Goal: Task Accomplishment & Management: Manage account settings

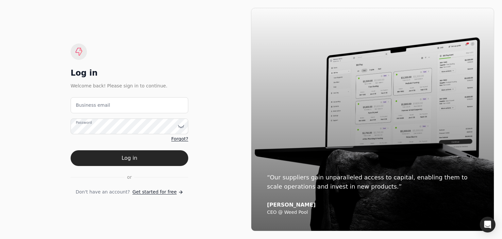
click at [146, 191] on span "Get started for free" at bounding box center [154, 191] width 44 height 7
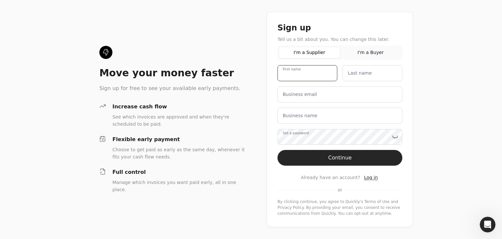
click at [304, 70] on name "First name" at bounding box center [308, 73] width 60 height 16
type name "[PERSON_NAME]"
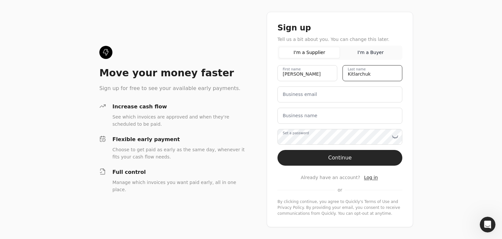
type name "Kitlarchuk"
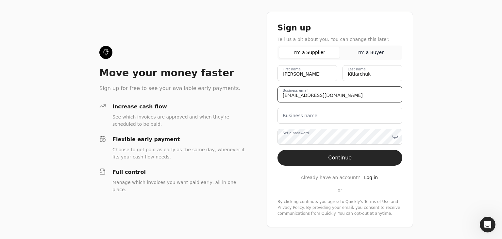
type email "[EMAIL_ADDRESS][DOMAIN_NAME]"
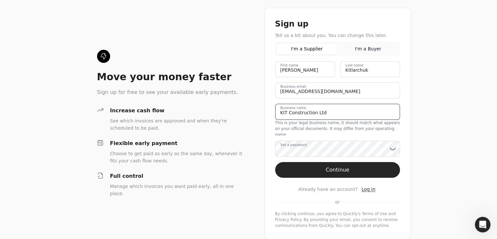
type name "KIT Construction Ltd"
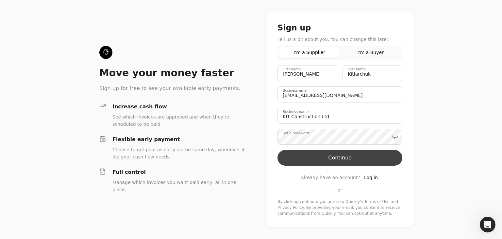
click at [344, 159] on button "Continue" at bounding box center [340, 158] width 125 height 16
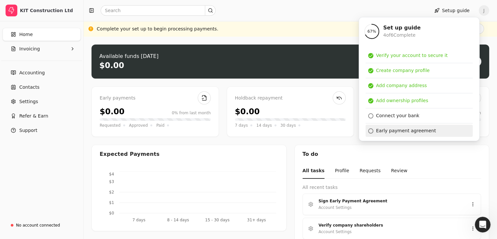
click at [388, 131] on div "Early payment agreement" at bounding box center [406, 130] width 60 height 7
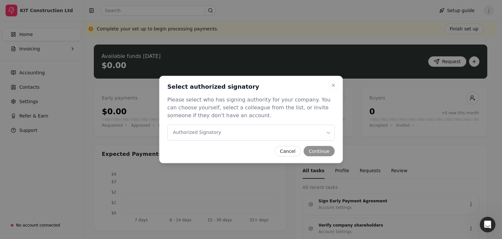
click at [249, 134] on Signatory "Authorized Signatory" at bounding box center [250, 133] width 167 height 16
click at [323, 152] on button "Continue" at bounding box center [319, 151] width 31 height 10
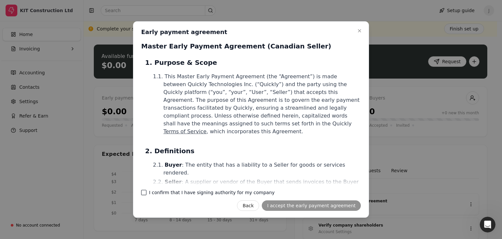
click at [144, 193] on company "I confirm that I have signing authority for my company" at bounding box center [143, 192] width 5 height 5
click at [298, 205] on button "I accept the early payment agreement" at bounding box center [311, 205] width 99 height 10
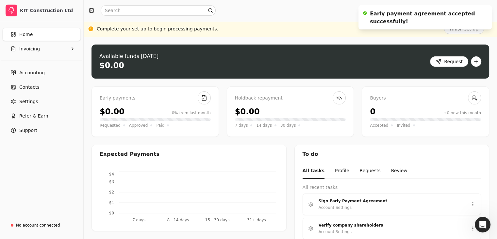
click at [466, 31] on ol "Early payment agreement accepted successfully!" at bounding box center [425, 17] width 144 height 35
click at [464, 32] on ol "Early payment agreement accepted successfully!" at bounding box center [425, 17] width 144 height 35
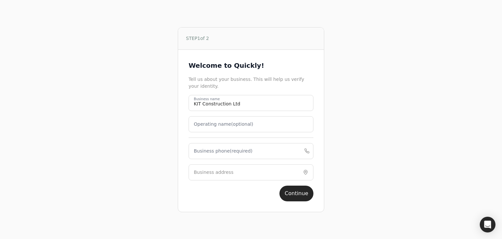
click at [213, 153] on label "Business phone (required)" at bounding box center [223, 150] width 59 height 7
click at [213, 153] on phone "Business phone (required)" at bounding box center [251, 151] width 125 height 16
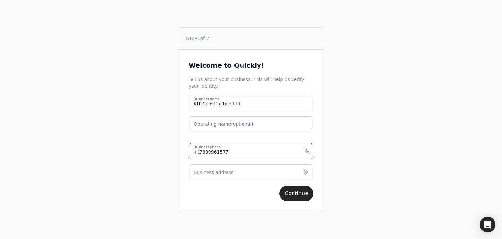
type phone "7809961577"
click at [208, 173] on label "Business address" at bounding box center [214, 172] width 40 height 7
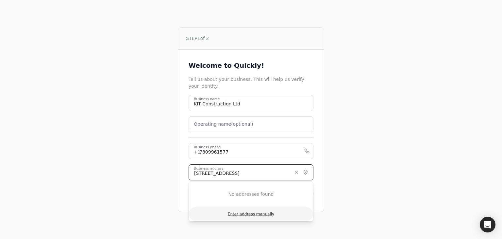
type input "[STREET_ADDRESS]"
click at [235, 216] on button "Enter address manually" at bounding box center [251, 214] width 124 height 14
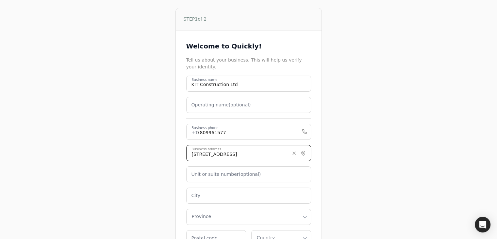
drag, startPoint x: 274, startPoint y: 155, endPoint x: 184, endPoint y: 147, distance: 89.9
click at [184, 147] on div "Welcome to Quickly! Tell us about your business. This will help us verify your …" at bounding box center [249, 153] width 146 height 247
type input "PO [GEOGRAPHIC_DATA]"
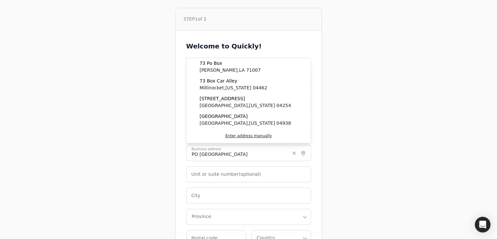
click at [162, 168] on div "STEP 1 of 2 Welcome to Quickly! Tell us about your business. This will help us …" at bounding box center [249, 142] width 418 height 285
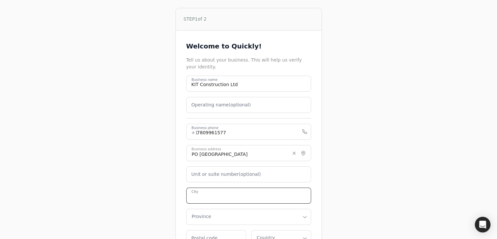
click at [203, 192] on input "City" at bounding box center [248, 195] width 125 height 16
type input "Ardrossan"
click at [221, 216] on html "STEP 1 of 2 Welcome to Quickly! Tell us about your business. This will help us …" at bounding box center [248, 142] width 497 height 285
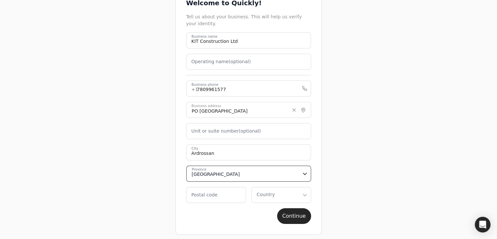
scroll to position [46, 0]
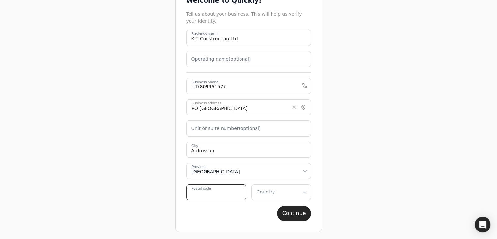
click at [217, 195] on code "Postal code" at bounding box center [216, 192] width 60 height 16
type code "t"
type code "T8E2A1"
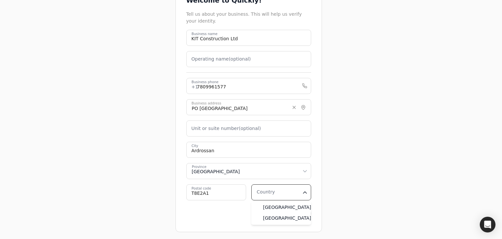
click at [281, 189] on html "STEP 1 of 2 Welcome to Quickly! Tell us about your business. This will help us …" at bounding box center [251, 96] width 502 height 285
select select "CA"
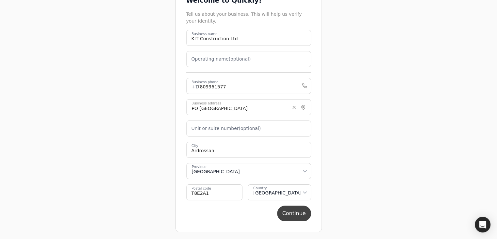
click at [296, 213] on button "Continue" at bounding box center [294, 213] width 34 height 16
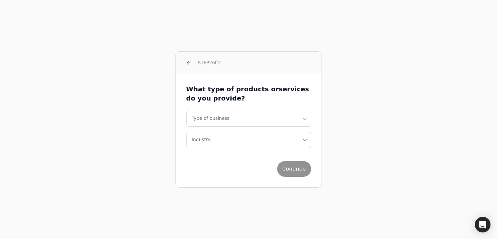
scroll to position [0, 0]
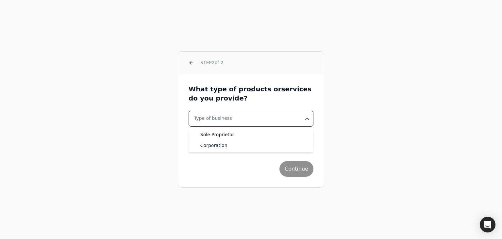
click at [237, 119] on html "STEP 2 of 2 What type of products or services do you provide? Type of business …" at bounding box center [251, 119] width 502 height 239
select select "corporation"
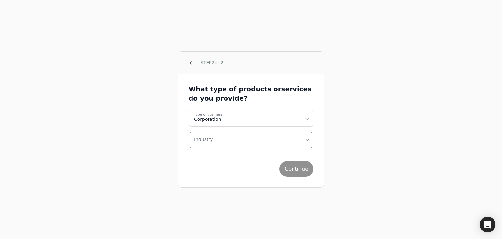
click at [216, 142] on button "Industry" at bounding box center [251, 140] width 125 height 16
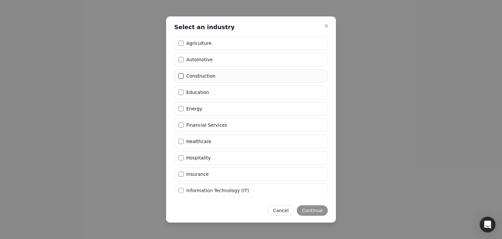
click at [180, 77] on button "Construction" at bounding box center [180, 75] width 5 height 5
click at [309, 211] on button "Continue" at bounding box center [312, 210] width 31 height 10
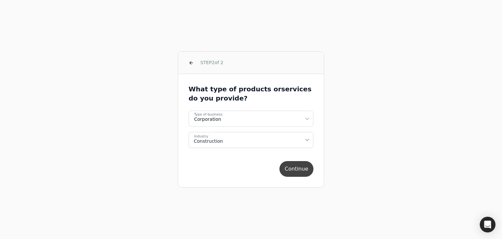
click at [303, 170] on button "Continue" at bounding box center [296, 169] width 34 height 16
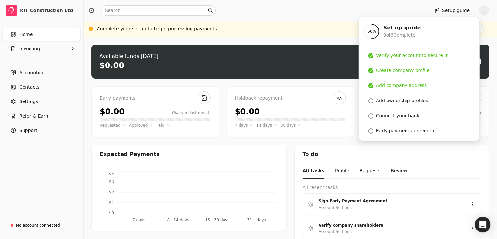
click at [495, 165] on div "Upload file: Drag your invoice here to upload or browse for files Available fun…" at bounding box center [290, 195] width 413 height 316
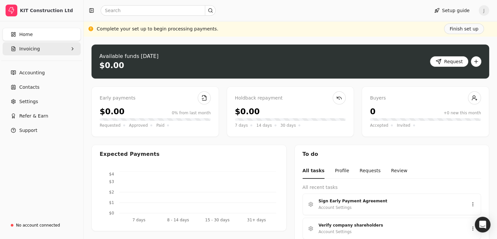
click at [49, 52] on button "Invoicing" at bounding box center [42, 48] width 78 height 13
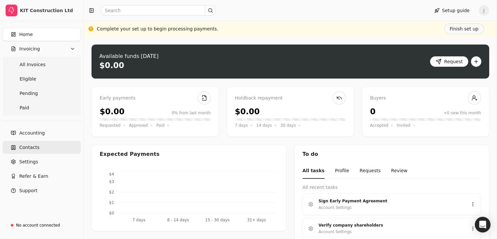
click at [30, 144] on span "Contacts" at bounding box center [29, 147] width 20 height 7
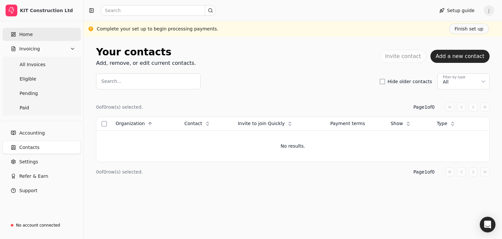
click at [41, 33] on link "Home" at bounding box center [42, 34] width 78 height 13
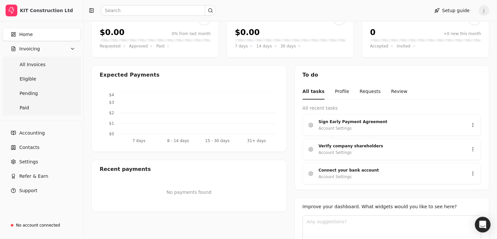
scroll to position [78, 0]
click at [337, 93] on button "Profile" at bounding box center [342, 92] width 14 height 15
click at [361, 93] on button "Requests" at bounding box center [370, 92] width 21 height 15
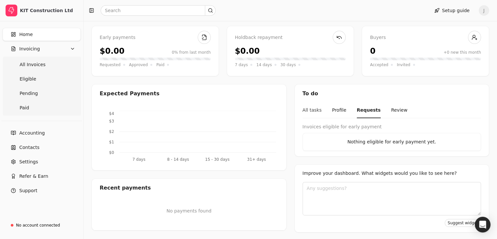
click at [315, 108] on button "All tasks" at bounding box center [312, 110] width 19 height 15
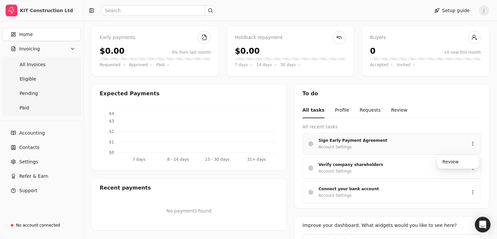
click at [337, 139] on div "Sign Early Payment Agreement" at bounding box center [390, 140] width 142 height 7
click at [451, 161] on div "Review" at bounding box center [458, 161] width 39 height 11
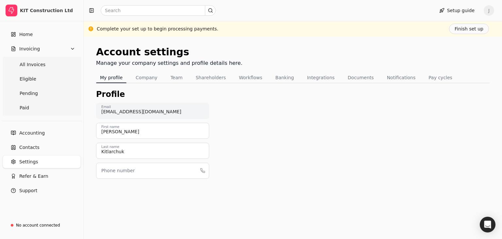
click at [124, 172] on label "Phone number" at bounding box center [117, 170] width 33 height 7
click at [124, 172] on input "Phone number" at bounding box center [152, 170] width 113 height 16
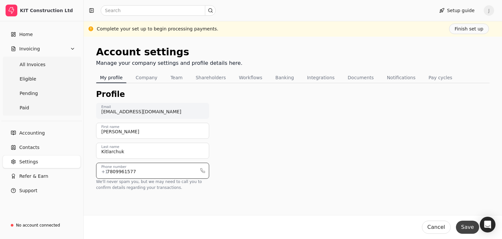
type input "7809961577"
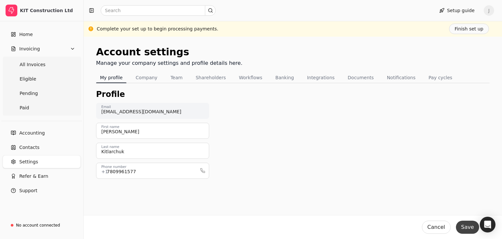
click at [468, 229] on button "Save" at bounding box center [467, 226] width 23 height 13
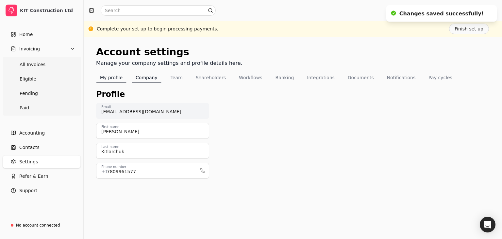
click at [144, 79] on button "Company" at bounding box center [147, 77] width 30 height 10
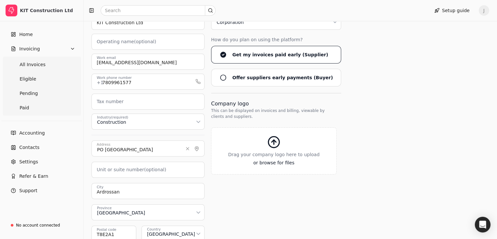
scroll to position [92, 0]
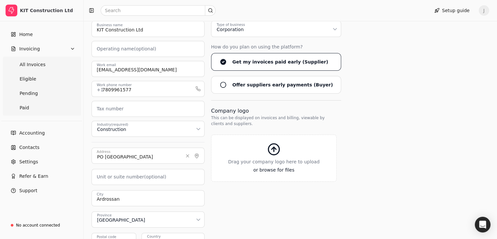
click at [101, 108] on label "Tax number" at bounding box center [110, 108] width 27 height 7
click at [101, 108] on input "Tax number" at bounding box center [148, 109] width 113 height 16
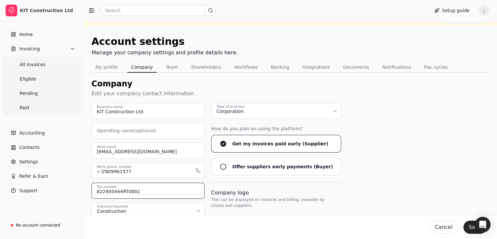
scroll to position [0, 0]
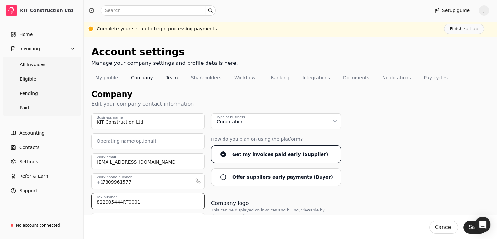
type input "822905444RT0001"
click at [169, 77] on button "Team" at bounding box center [172, 77] width 20 height 10
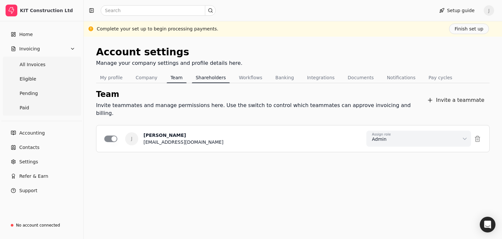
click at [201, 78] on button "Shareholders" at bounding box center [211, 77] width 38 height 10
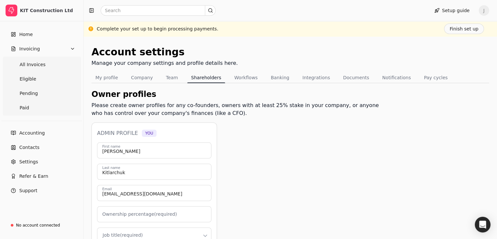
click at [122, 212] on label "Ownership percentage (required)" at bounding box center [139, 214] width 75 height 7
click at [122, 212] on input "Ownership percentage (required)" at bounding box center [154, 214] width 114 height 16
type input "100"
click at [370, 200] on div "Owner profiles Please create owner profiles for any co-founders, owners with at…" at bounding box center [238, 242] width 293 height 309
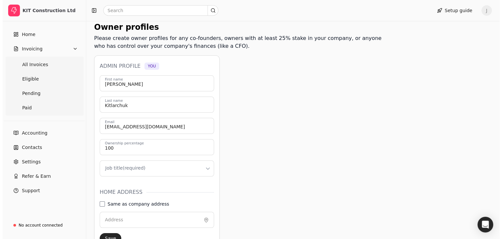
scroll to position [68, 0]
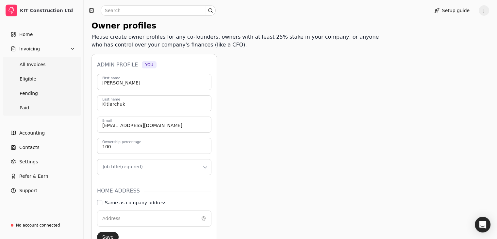
click at [128, 164] on html "KIT Construction Ltd Home Invoicing All Invoices Eligible Pending Paid Accounti…" at bounding box center [248, 134] width 497 height 405
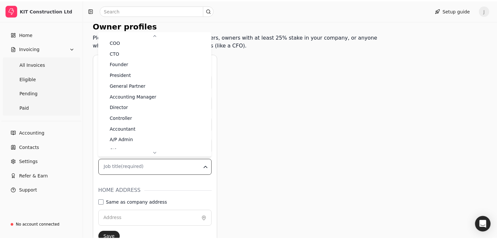
scroll to position [0, 0]
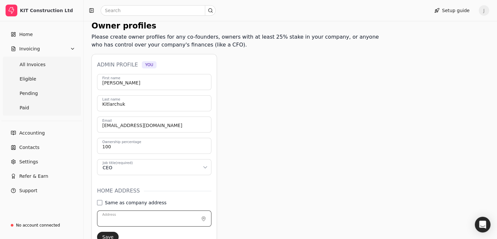
click at [128, 220] on input "Address" at bounding box center [154, 218] width 114 height 16
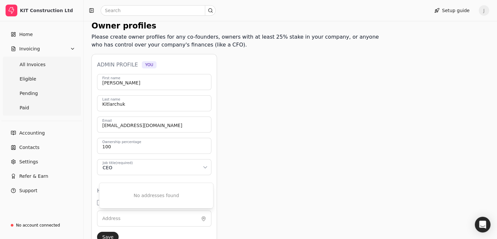
click at [254, 191] on div "Owner profiles Please create owner profiles for any co-founders, owners with at…" at bounding box center [238, 174] width 293 height 309
click at [104, 202] on div "Same as company address" at bounding box center [131, 202] width 69 height 5
click at [102, 202] on address "Same as company address" at bounding box center [99, 202] width 5 height 5
type input "PO [GEOGRAPHIC_DATA]"
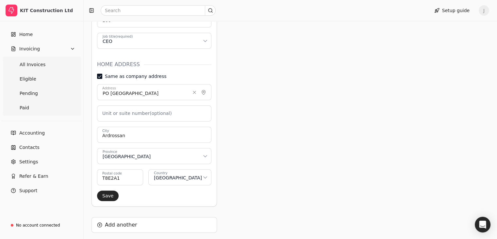
scroll to position [199, 0]
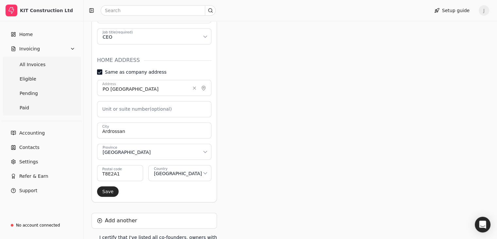
click at [102, 71] on address "Same as company address" at bounding box center [99, 71] width 5 height 5
click at [198, 87] on button "Clear" at bounding box center [195, 88] width 8 height 8
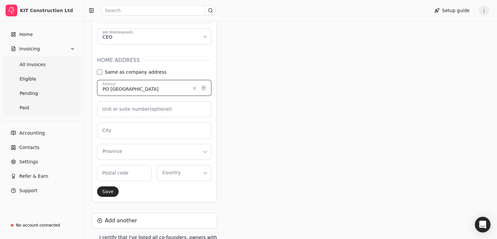
scroll to position [166, 0]
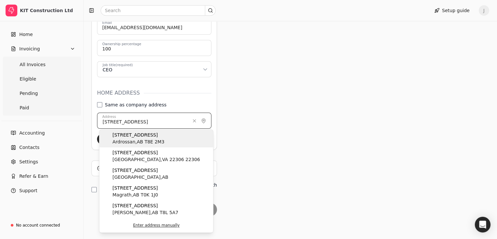
type input "[STREET_ADDRESS]"
click at [135, 137] on span "[STREET_ADDRESS]" at bounding box center [138, 134] width 52 height 7
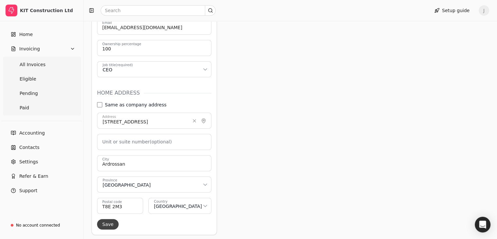
click at [108, 224] on button "Save" at bounding box center [108, 224] width 22 height 10
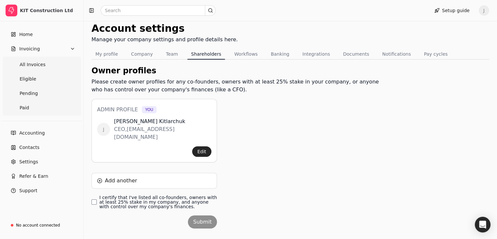
scroll to position [29, 0]
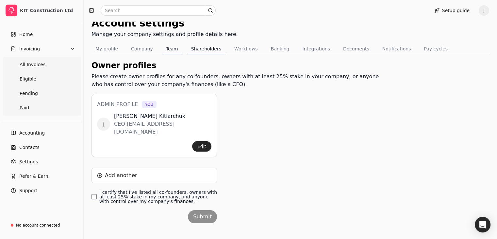
click at [172, 46] on button "Team" at bounding box center [172, 48] width 20 height 10
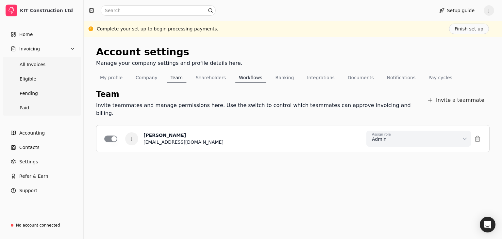
click at [239, 79] on button "Workflows" at bounding box center [250, 77] width 31 height 10
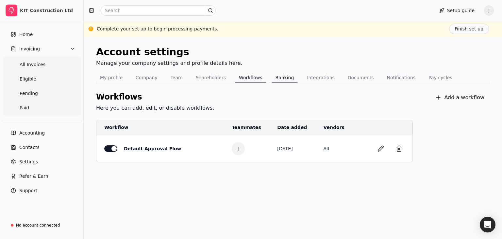
click at [274, 76] on button "Banking" at bounding box center [285, 77] width 26 height 10
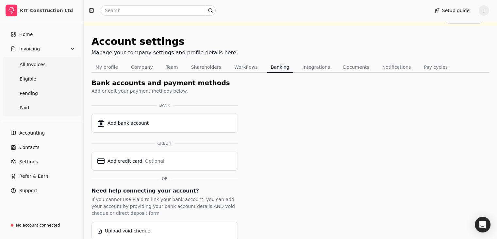
scroll to position [19, 0]
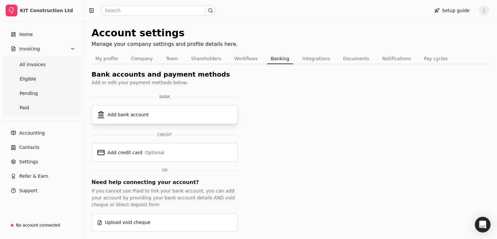
click at [154, 110] on div "Add bank account" at bounding box center [164, 114] width 135 height 8
click at [302, 58] on button "Integrations" at bounding box center [315, 58] width 35 height 10
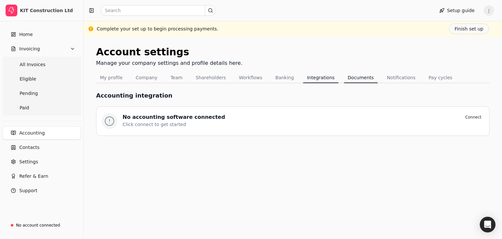
click at [346, 76] on button "Documents" at bounding box center [361, 77] width 34 height 10
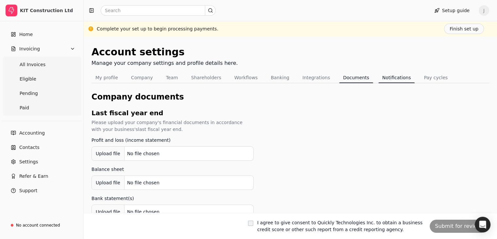
click at [383, 76] on button "Notifications" at bounding box center [397, 77] width 37 height 10
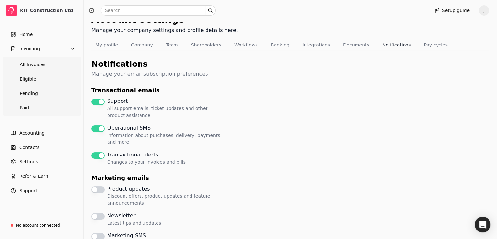
scroll to position [8, 0]
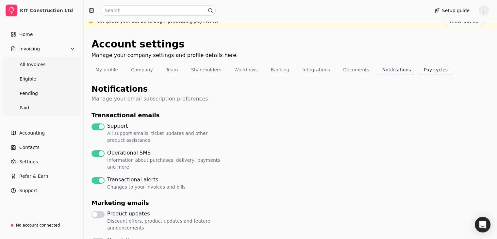
click at [420, 68] on button "Pay cycles" at bounding box center [436, 69] width 32 height 10
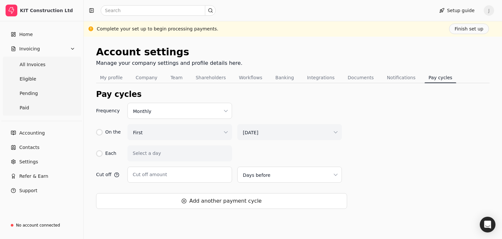
click at [169, 111] on html "KIT Construction Ltd Home Invoicing All Invoices Eligible Pending Paid Accounti…" at bounding box center [251, 119] width 502 height 239
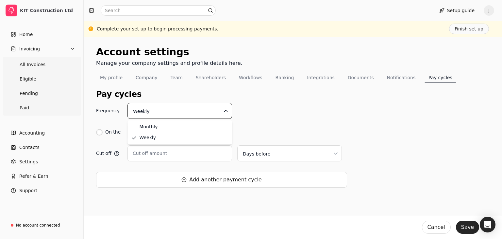
click at [201, 110] on html "KIT Construction Ltd Home Invoicing All Invoices Eligible Pending Paid Accounti…" at bounding box center [251, 119] width 502 height 239
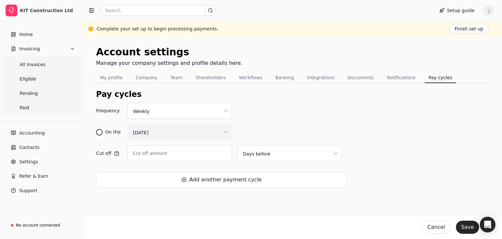
click at [99, 132] on div at bounding box center [99, 131] width 3 height 3
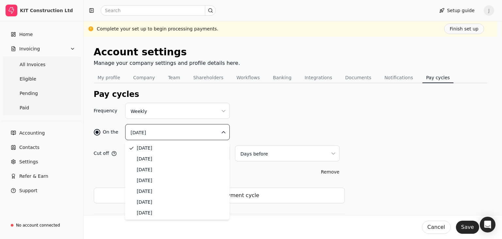
click at [149, 135] on html "KIT Construction Ltd Home Invoicing All Invoices Eligible Pending Paid Accounti…" at bounding box center [251, 124] width 502 height 248
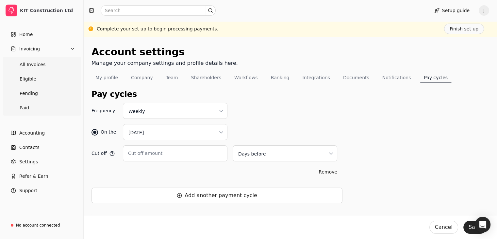
click at [275, 157] on html "KIT Construction Ltd Home Invoicing All Invoices Eligible Pending Paid Accounti…" at bounding box center [248, 124] width 497 height 248
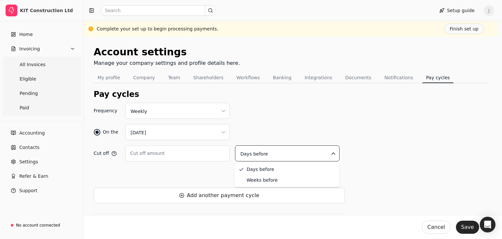
click at [395, 179] on html "KIT Construction Ltd Home Invoicing All Invoices Eligible Pending Paid Accounti…" at bounding box center [251, 124] width 502 height 248
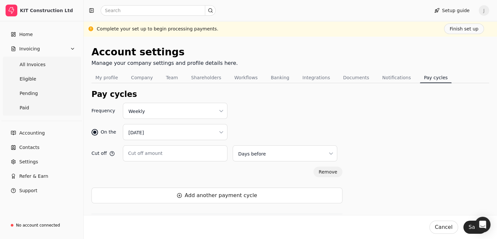
click at [332, 172] on button "Remove" at bounding box center [327, 171] width 29 height 10
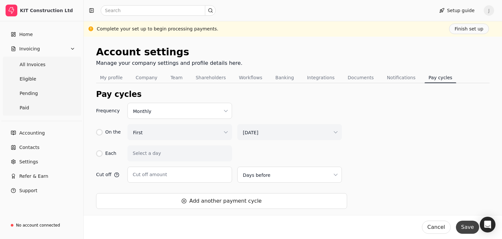
click at [466, 225] on button "Save" at bounding box center [467, 226] width 23 height 13
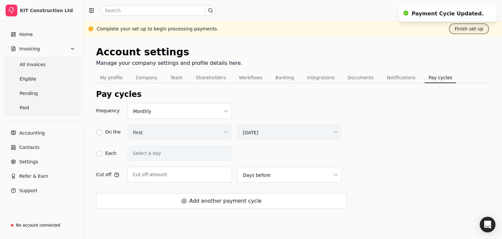
click at [468, 30] on button "Finish set up" at bounding box center [469, 29] width 40 height 10
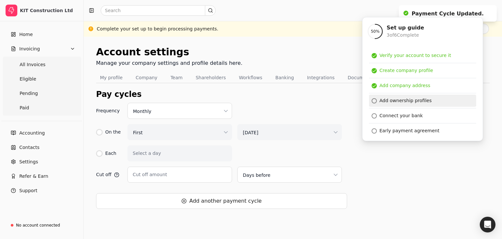
click at [384, 101] on div "Add ownership profiles" at bounding box center [406, 100] width 52 height 7
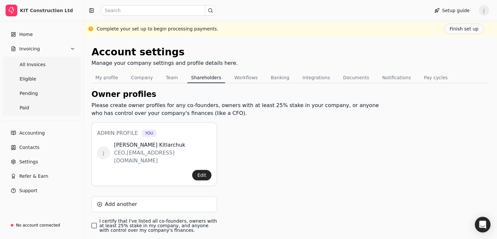
click at [93, 223] on finances\ "I certify that I've listed all co-founders, owners with at least 25% stake in m…" at bounding box center [94, 225] width 5 height 5
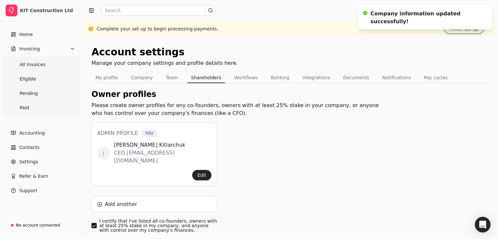
click at [466, 27] on button "Finish set up" at bounding box center [464, 29] width 40 height 10
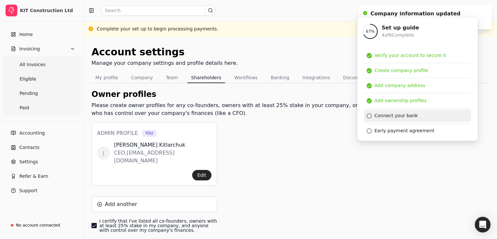
click at [389, 115] on div "Connect your bank" at bounding box center [396, 115] width 43 height 7
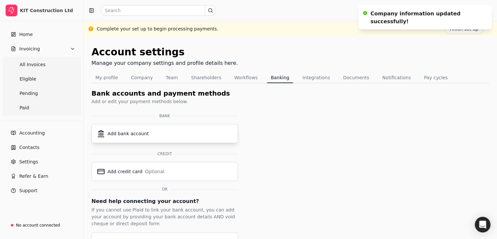
click at [149, 137] on div "Add bank account" at bounding box center [164, 133] width 135 height 8
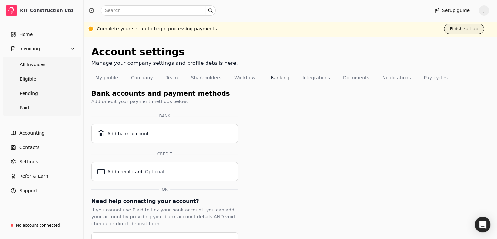
click at [466, 28] on button "Finish set up" at bounding box center [464, 29] width 40 height 10
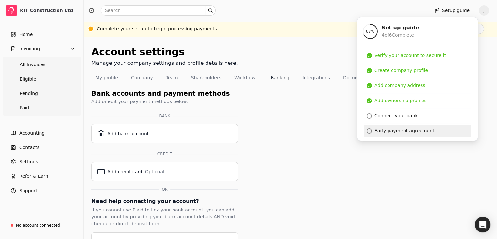
click at [399, 133] on div "Early payment agreement" at bounding box center [405, 130] width 60 height 7
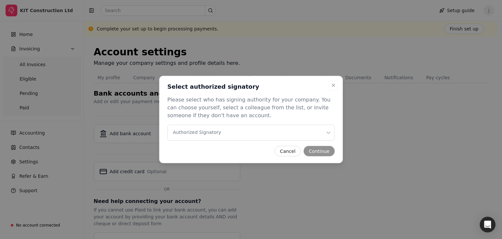
click at [253, 134] on Signatory "Authorized Signatory" at bounding box center [250, 133] width 167 height 16
click at [322, 148] on button "Continue" at bounding box center [319, 151] width 31 height 10
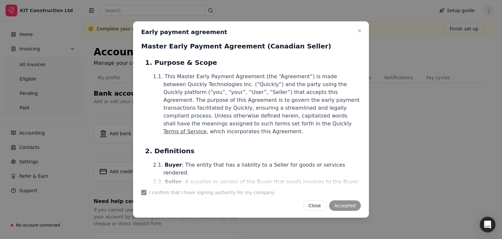
click at [346, 205] on div "Close Accepted" at bounding box center [251, 205] width 220 height 10
click at [358, 31] on icon "button" at bounding box center [359, 30] width 5 height 5
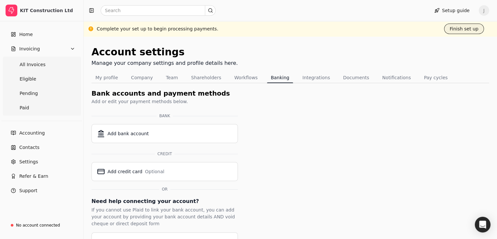
click at [470, 28] on button "Finish set up" at bounding box center [464, 29] width 40 height 10
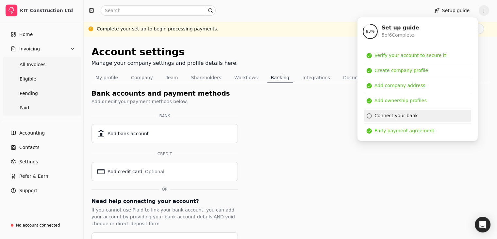
click at [386, 114] on div "Connect your bank" at bounding box center [396, 115] width 43 height 7
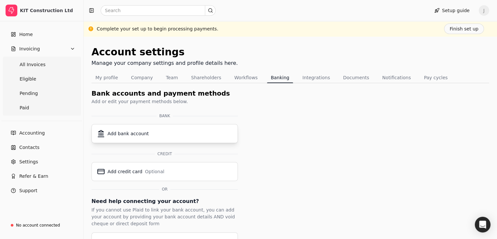
click at [156, 129] on button "Add bank account" at bounding box center [165, 133] width 146 height 19
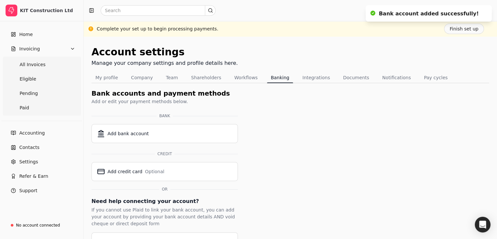
scroll to position [19, 0]
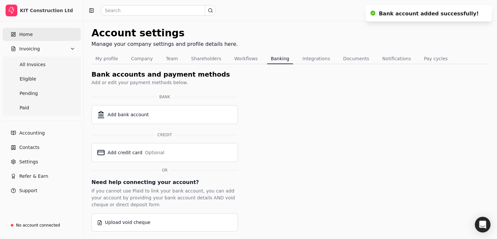
click at [40, 36] on link "Home" at bounding box center [42, 34] width 78 height 13
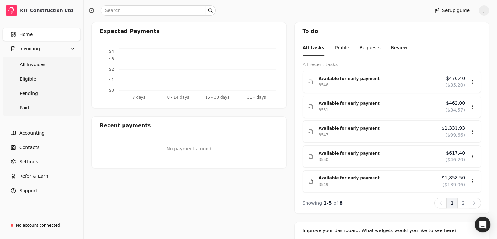
scroll to position [122, 0]
click at [473, 202] on icon at bounding box center [474, 203] width 5 height 5
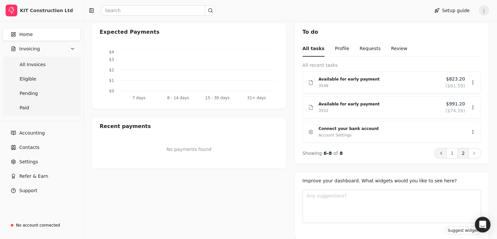
click at [441, 153] on icon at bounding box center [441, 152] width 5 height 5
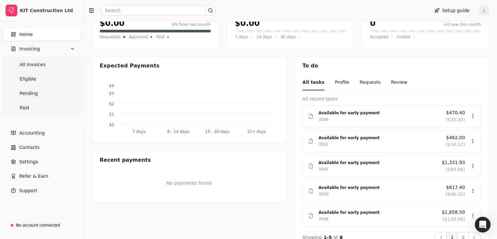
scroll to position [89, 0]
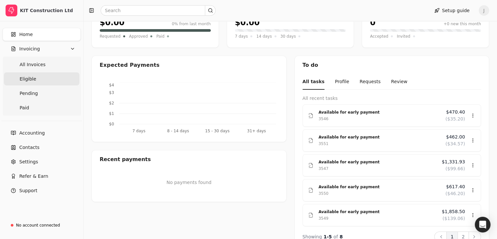
click at [30, 80] on span "Eligible" at bounding box center [28, 79] width 17 height 7
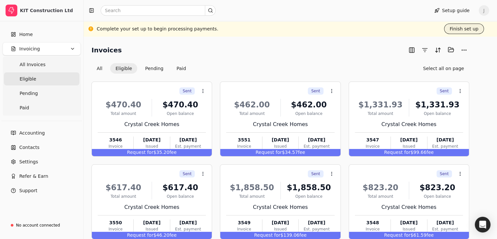
click at [464, 29] on button "Finish set up" at bounding box center [464, 29] width 40 height 10
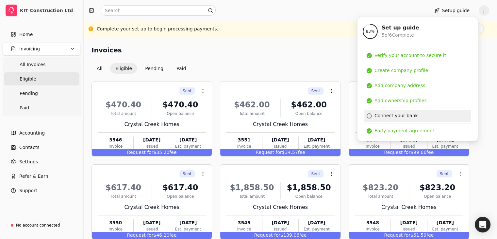
click at [380, 113] on div "Connect your bank" at bounding box center [396, 115] width 43 height 7
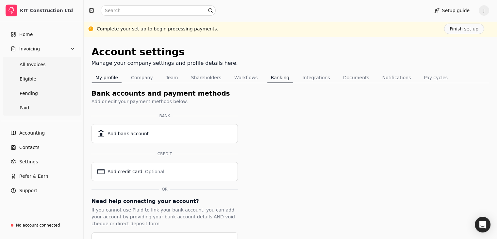
click at [101, 76] on button "My profile" at bounding box center [107, 77] width 30 height 10
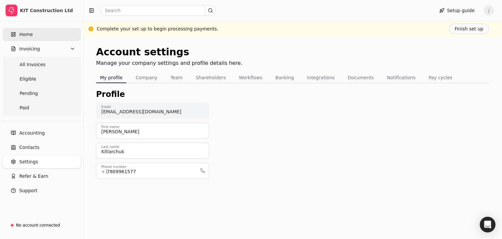
click at [36, 35] on link "Home" at bounding box center [42, 34] width 78 height 13
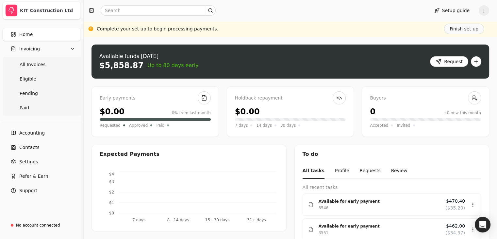
click at [52, 14] on div "KIT Construction Ltd" at bounding box center [49, 11] width 58 height 12
click at [41, 133] on span "Accounting" at bounding box center [31, 132] width 25 height 7
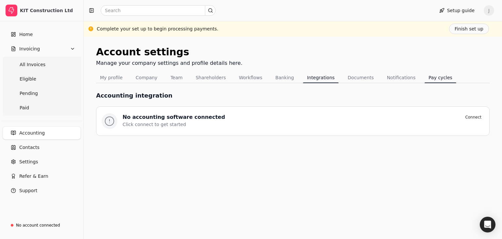
click at [427, 79] on button "Pay cycles" at bounding box center [441, 77] width 32 height 10
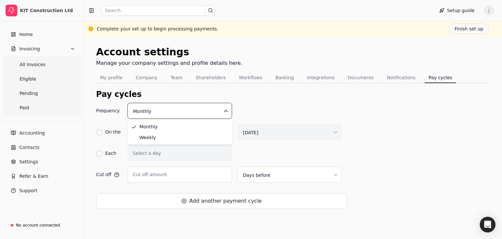
click at [141, 110] on html "KIT Construction Ltd Home Invoicing All Invoices Eligible Pending Paid Accounti…" at bounding box center [251, 119] width 502 height 239
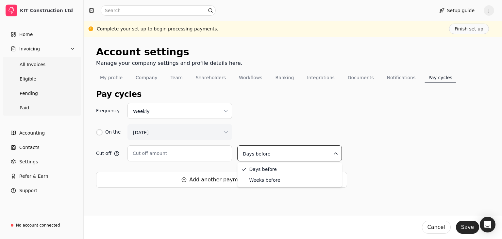
click at [259, 152] on html "KIT Construction Ltd Home Invoicing All Invoices Eligible Pending Paid Accounti…" at bounding box center [251, 119] width 502 height 239
click at [269, 128] on html "KIT Construction Ltd Home Invoicing All Invoices Eligible Pending Paid Accounti…" at bounding box center [251, 119] width 502 height 239
click at [38, 34] on link "Home" at bounding box center [42, 34] width 78 height 13
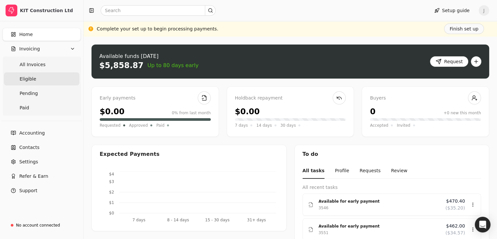
click at [38, 80] on link "Eligible" at bounding box center [42, 78] width 76 height 13
